Goal: Information Seeking & Learning: Learn about a topic

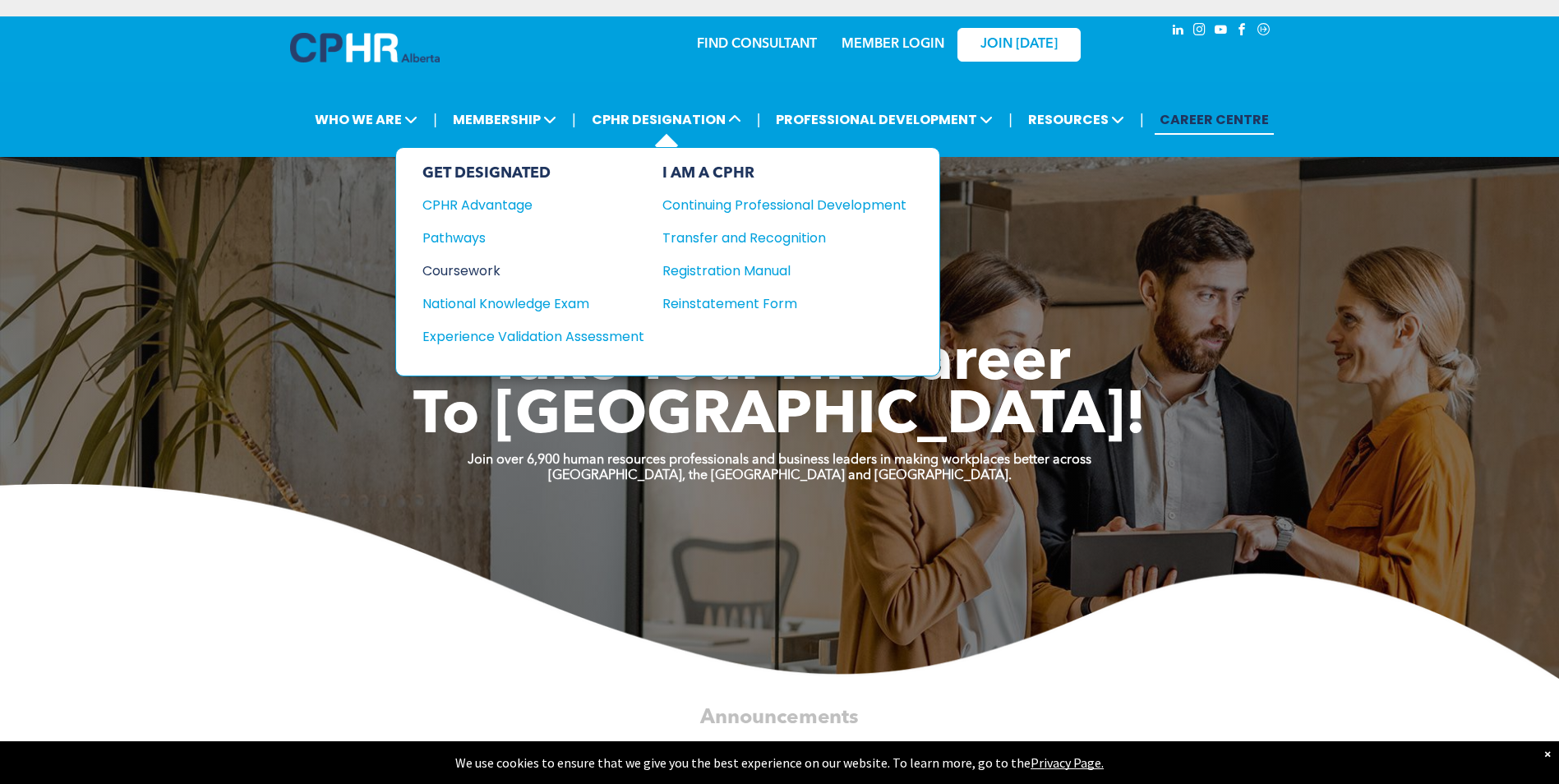
click at [453, 265] on div "Coursework" at bounding box center [522, 271] width 200 height 21
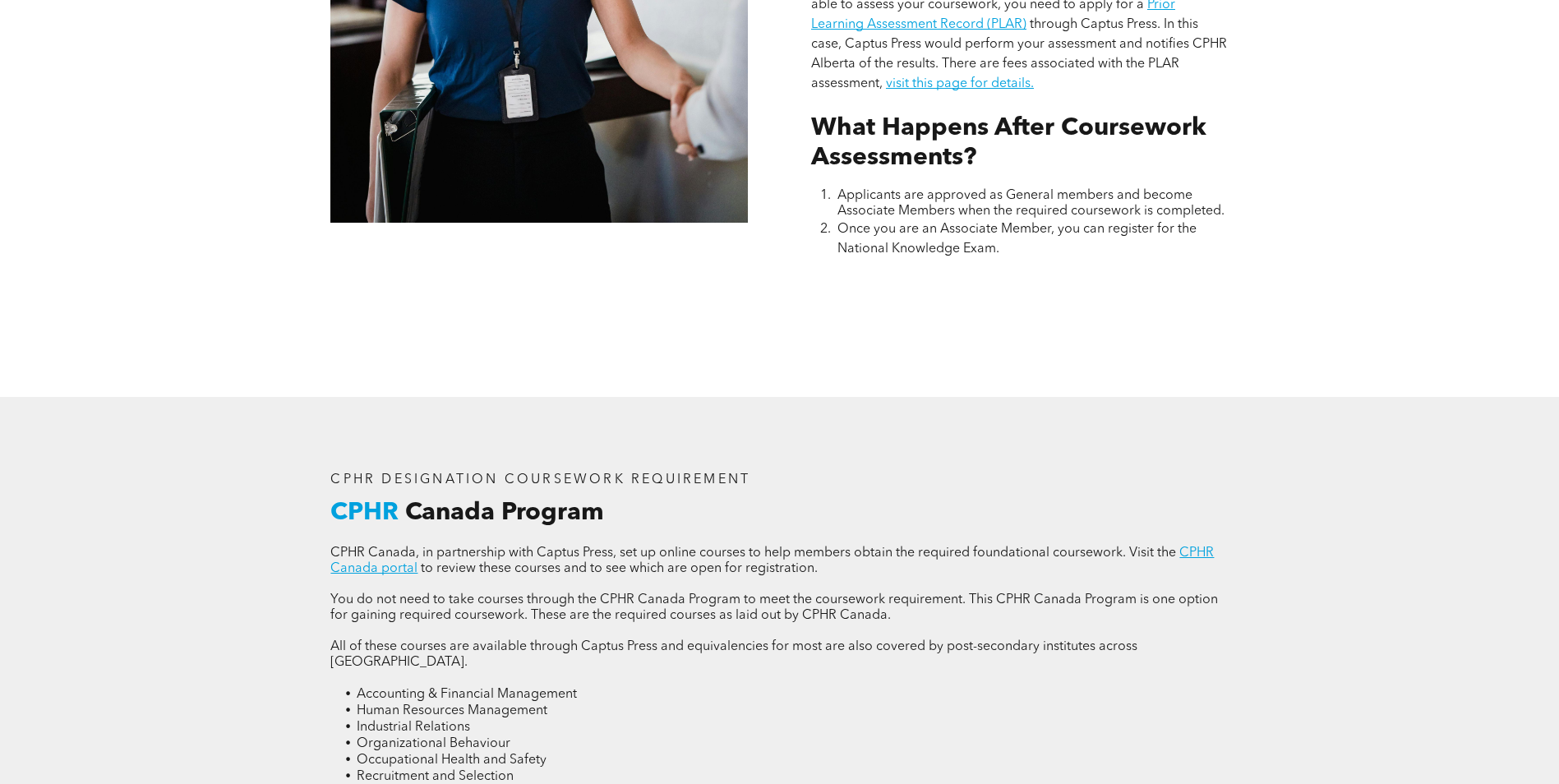
scroll to position [1889, 0]
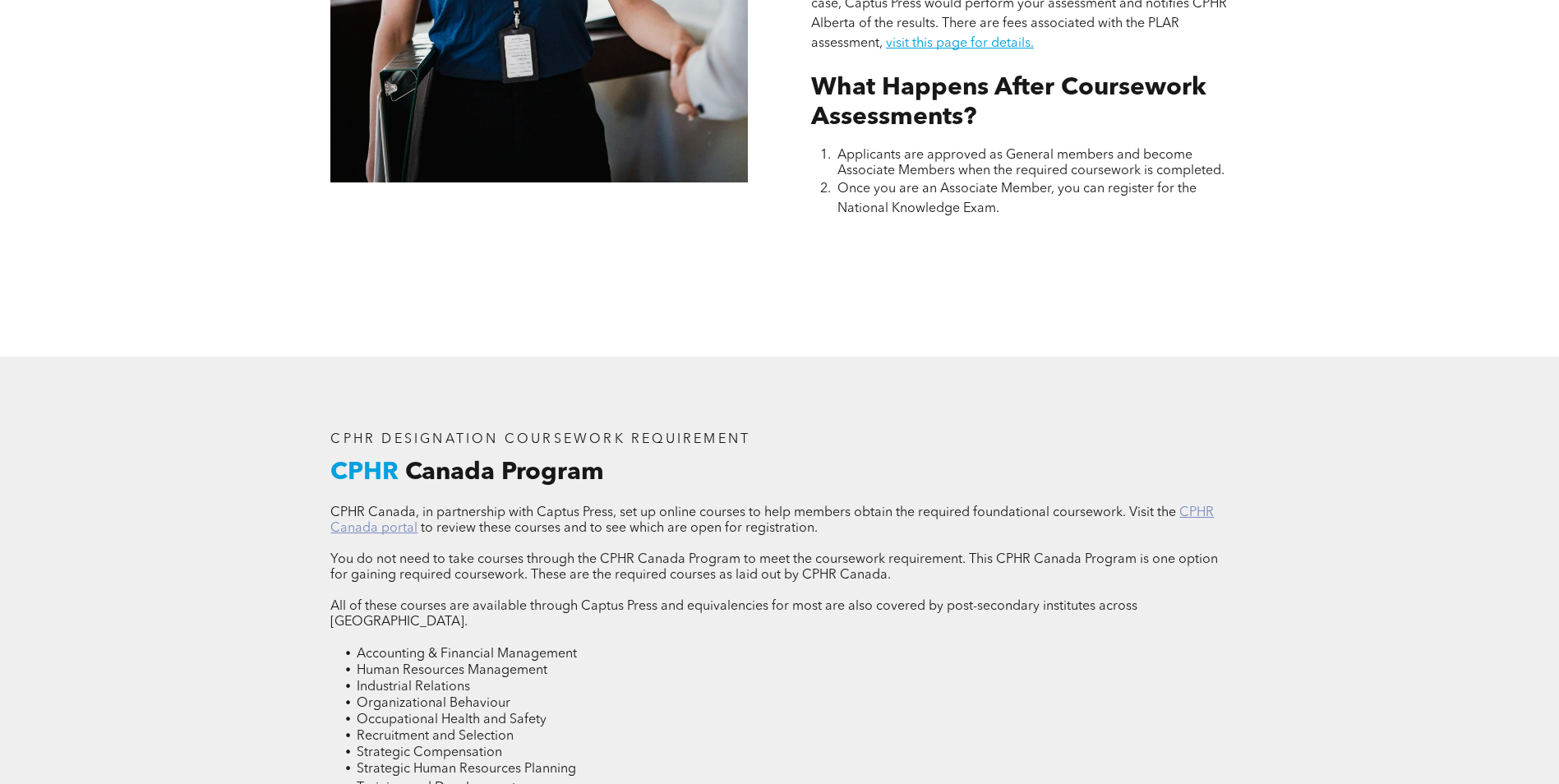
click at [1209, 507] on link "CPHR Canada portal" at bounding box center [772, 520] width 884 height 29
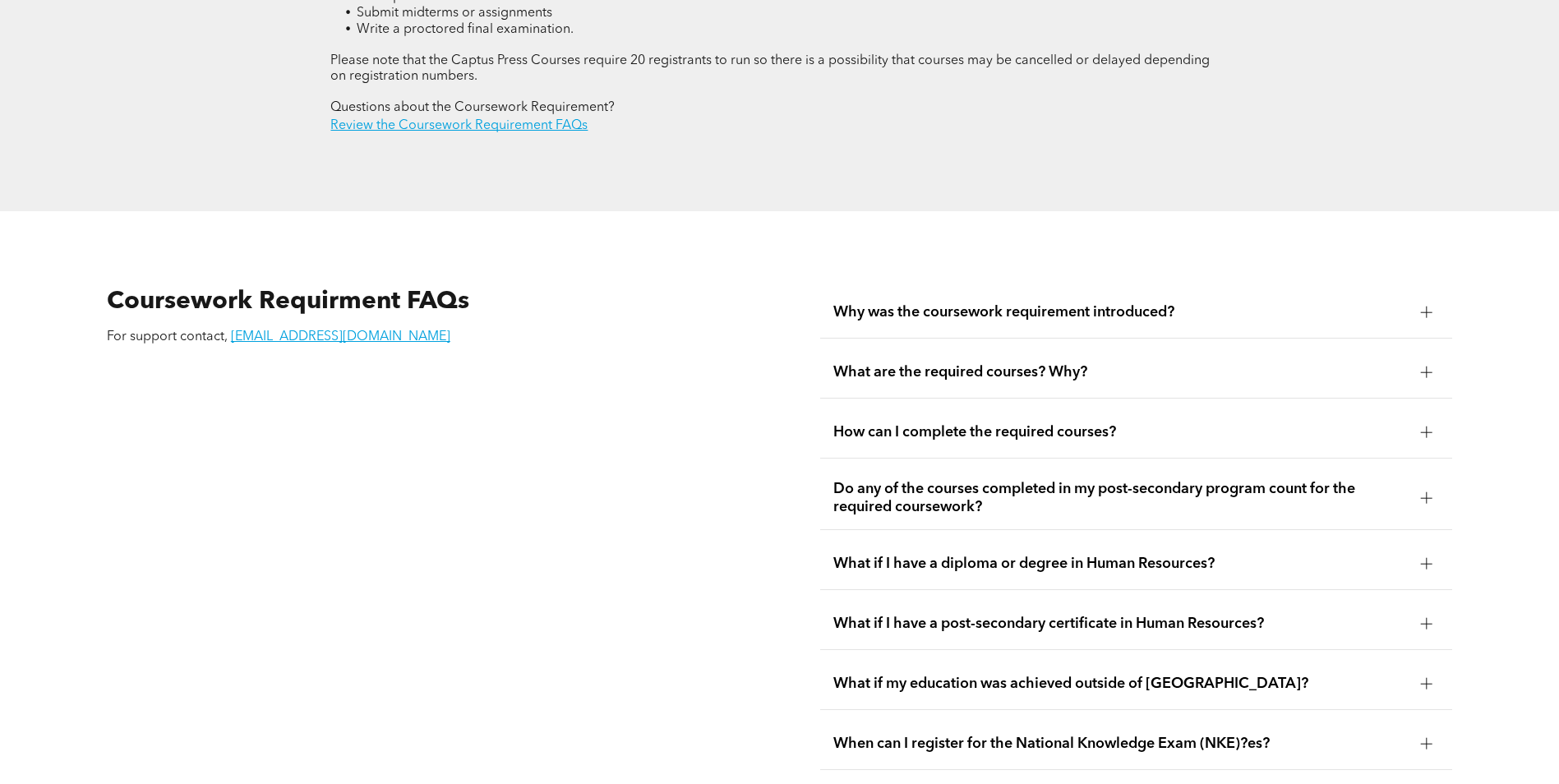
scroll to position [2793, 0]
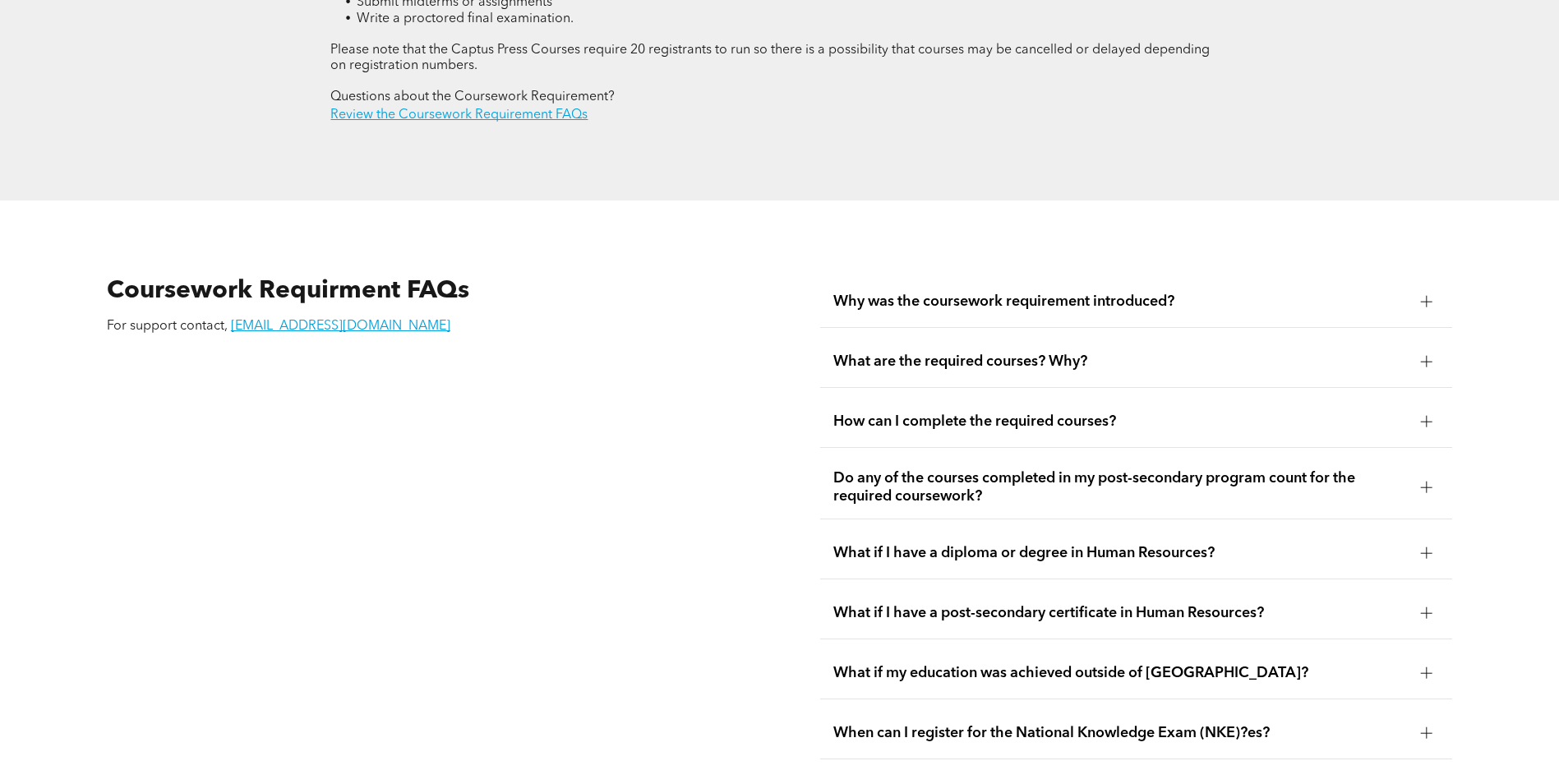
click at [1429, 356] on div at bounding box center [1427, 362] width 12 height 12
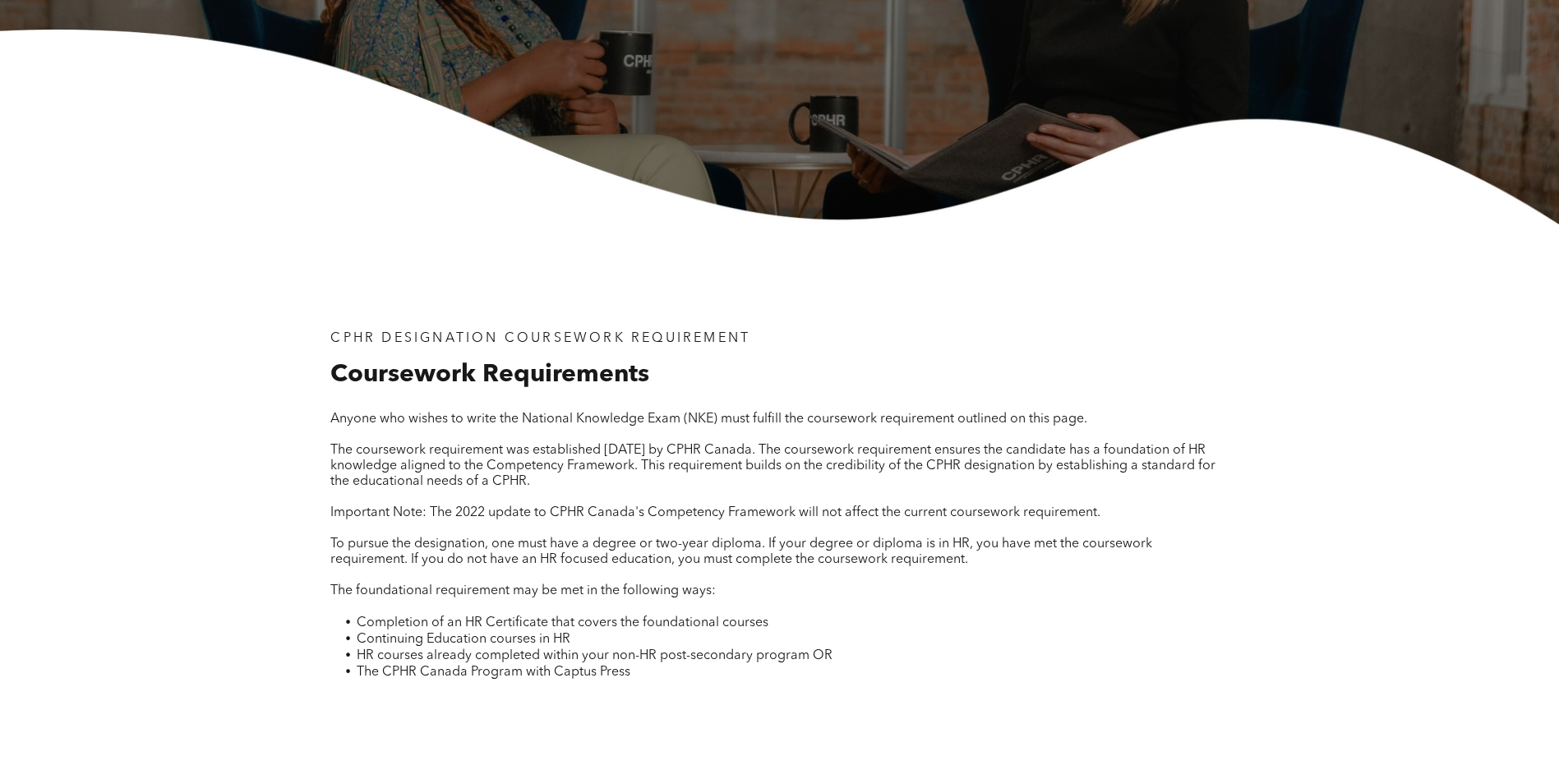
scroll to position [0, 0]
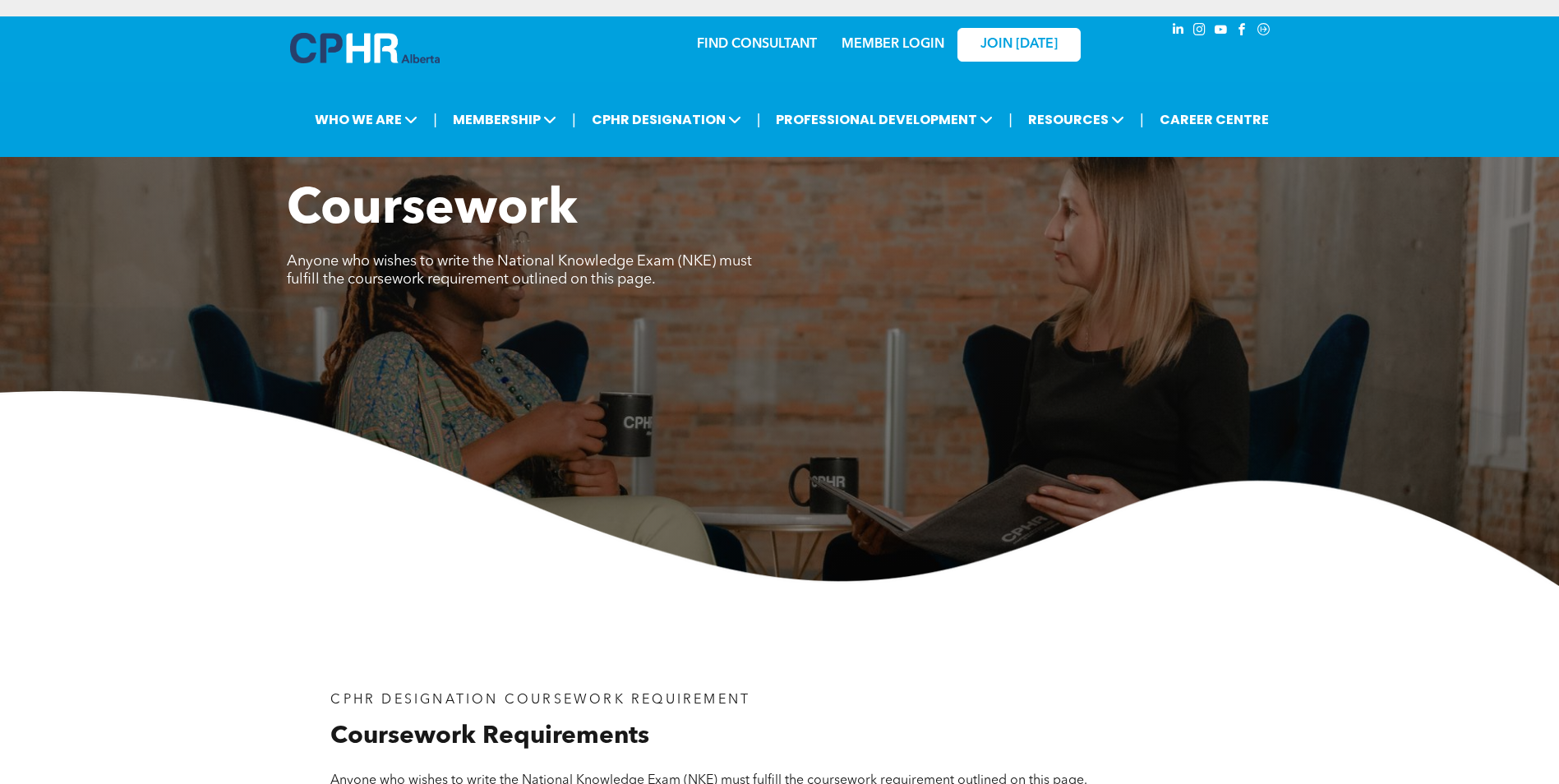
click at [918, 39] on link "MEMBER LOGIN" at bounding box center [893, 45] width 103 height 13
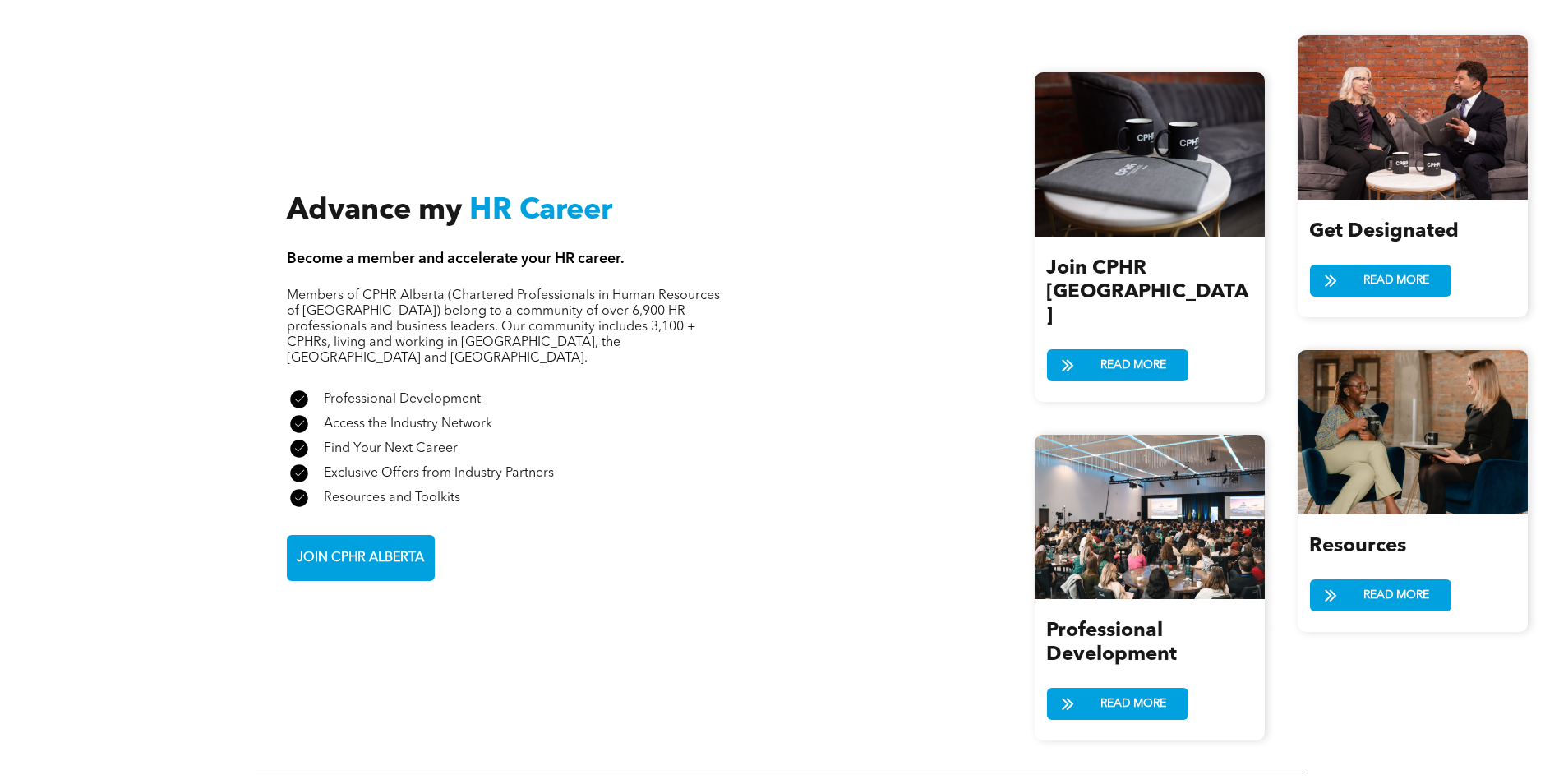
scroll to position [1972, 0]
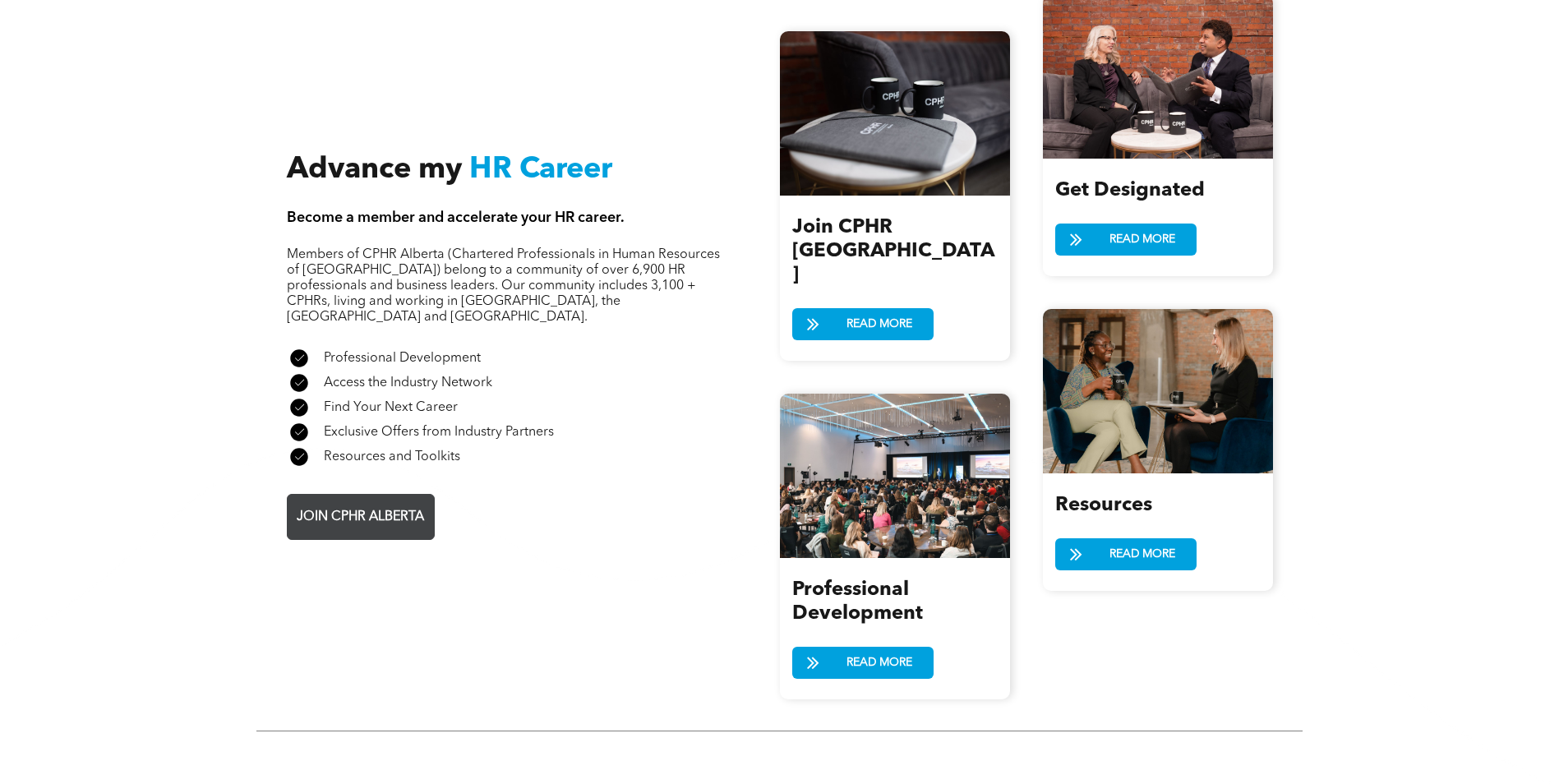
click at [409, 501] on span "JOIN CPHR ALBERTA" at bounding box center [360, 517] width 139 height 32
